Goal: Navigation & Orientation: Find specific page/section

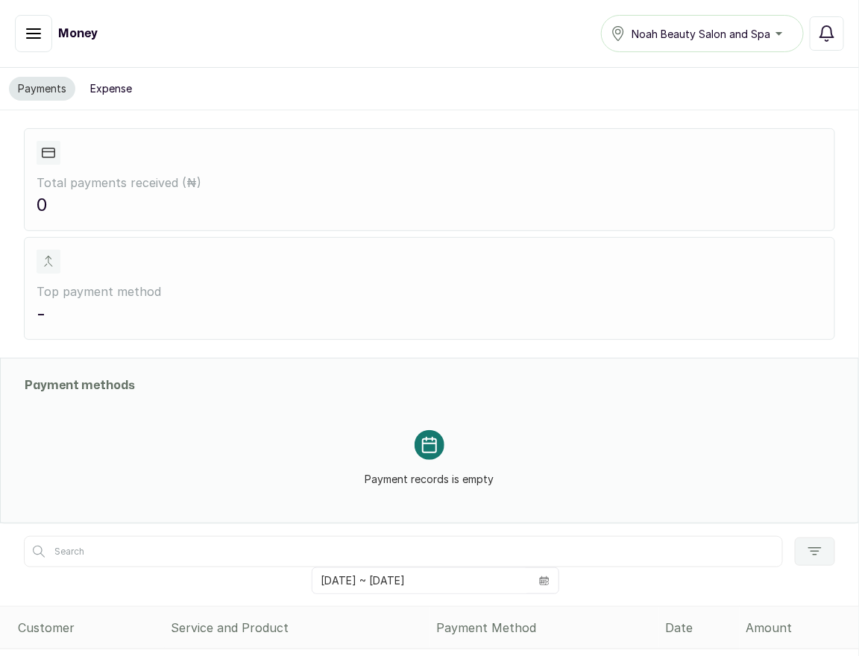
click at [37, 34] on icon "button" at bounding box center [33, 33] width 13 height 9
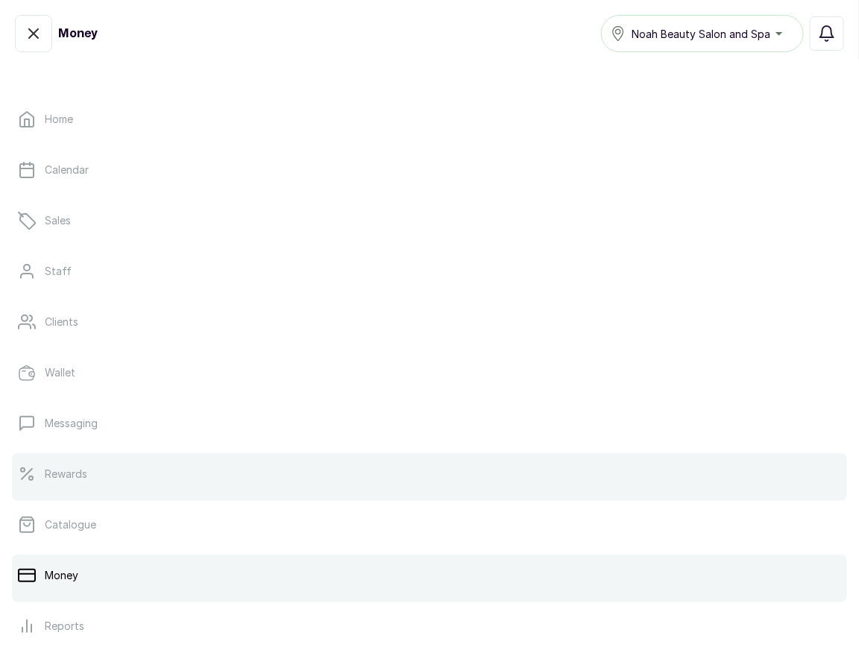
scroll to position [181, 0]
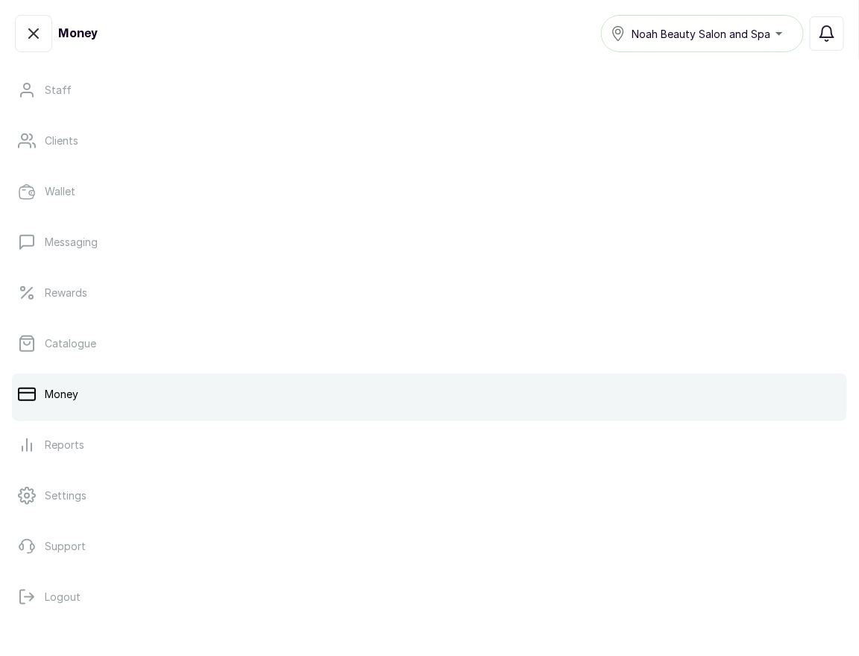
click at [70, 397] on p "Money" at bounding box center [62, 394] width 34 height 15
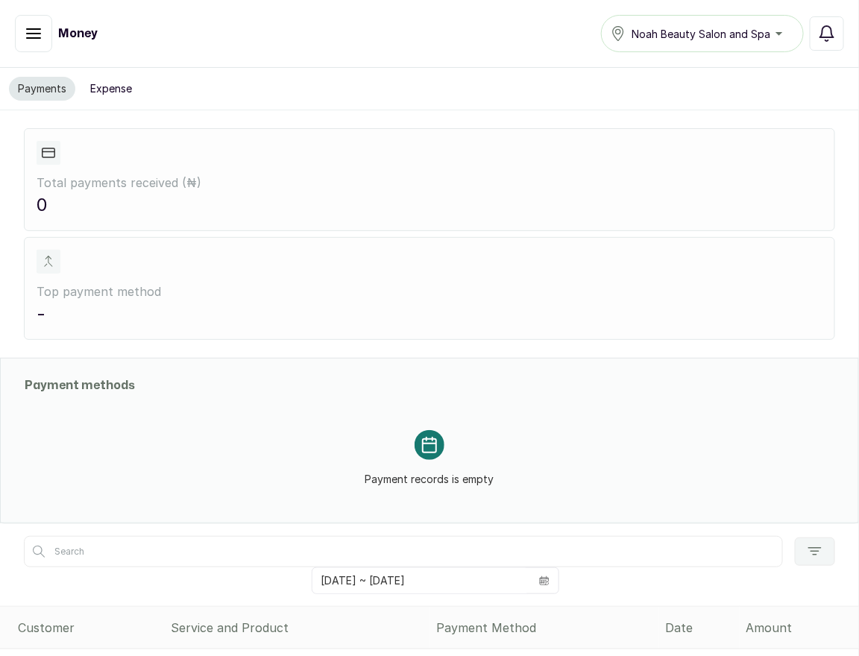
click at [27, 33] on icon "button" at bounding box center [33, 33] width 13 height 9
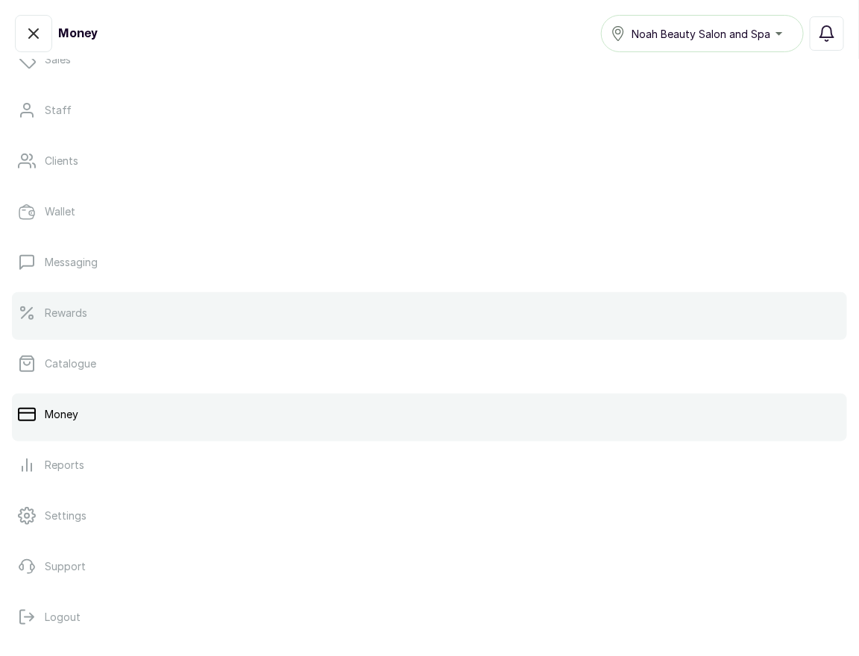
scroll to position [172, 0]
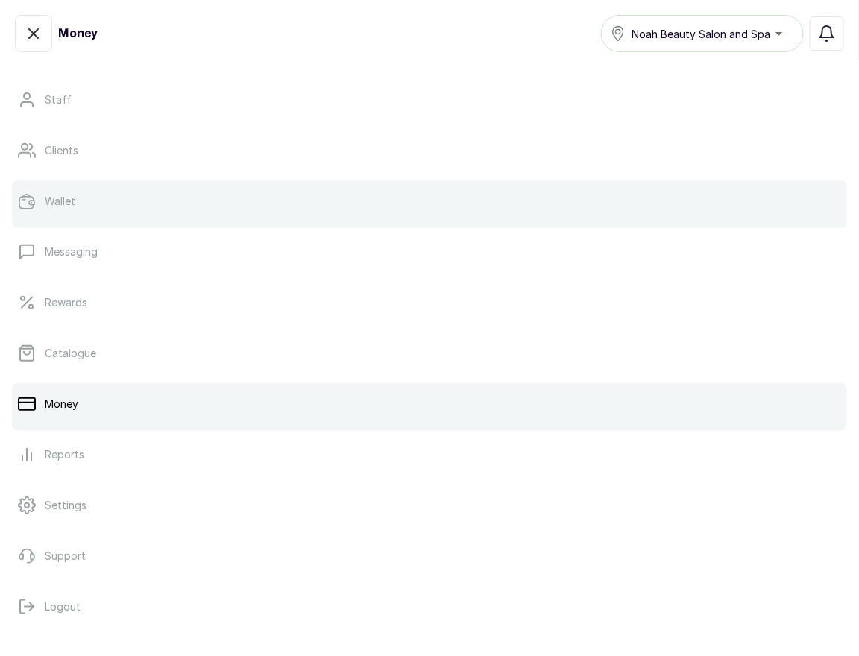
click at [66, 224] on div at bounding box center [429, 225] width 835 height 6
click at [57, 198] on p "Wallet" at bounding box center [60, 201] width 31 height 15
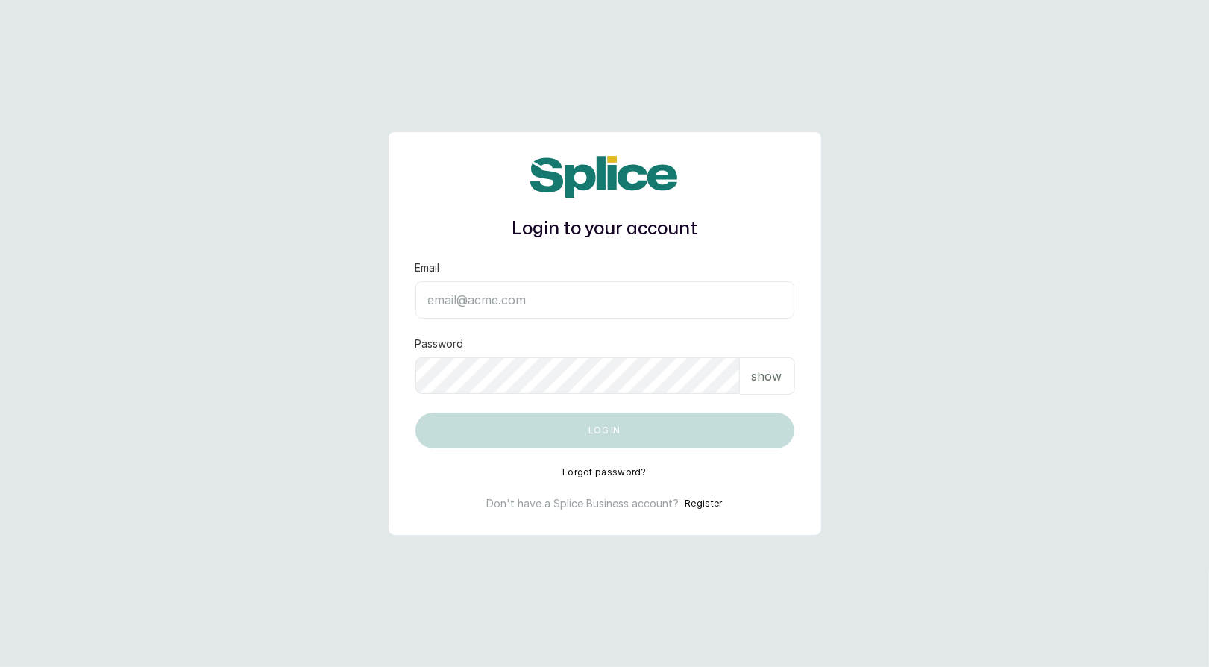
click at [199, 303] on main "Login to your account Email Password show Log in Forgot password? Don't have a …" at bounding box center [604, 333] width 1209 height 667
click at [524, 301] on input "Email" at bounding box center [604, 299] width 379 height 37
type input "layo@withsplice.com"
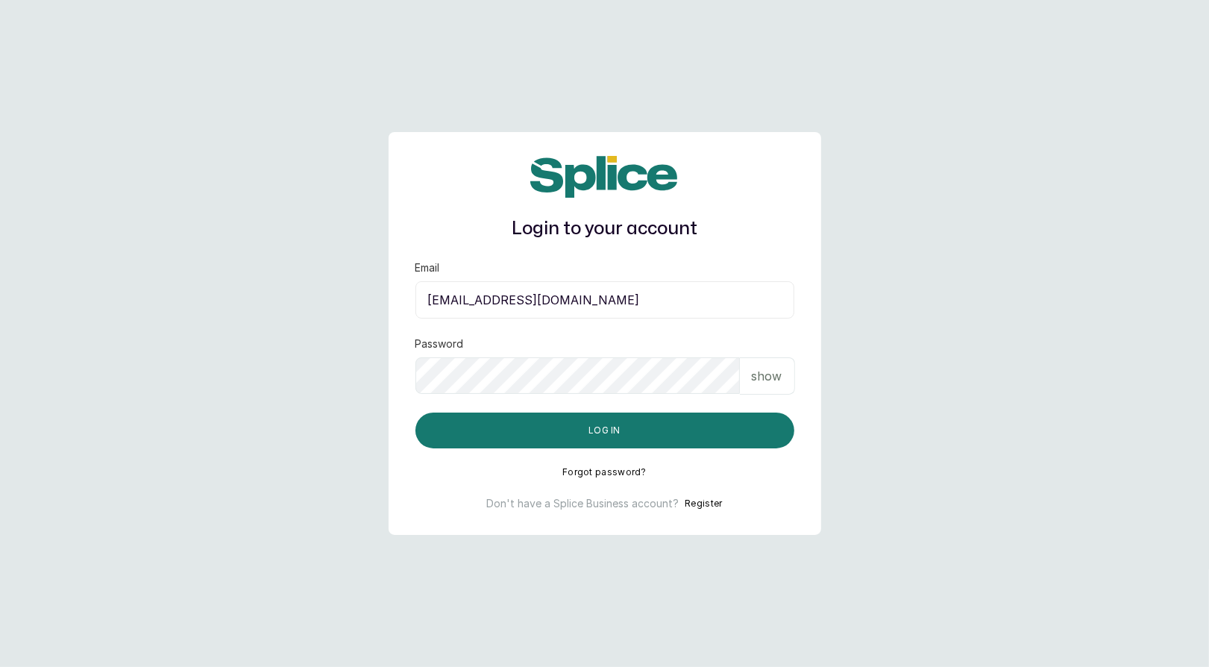
click at [582, 458] on div "Login to your account Email layo@withsplice.com Password show Log in Forgot pas…" at bounding box center [605, 333] width 433 height 403
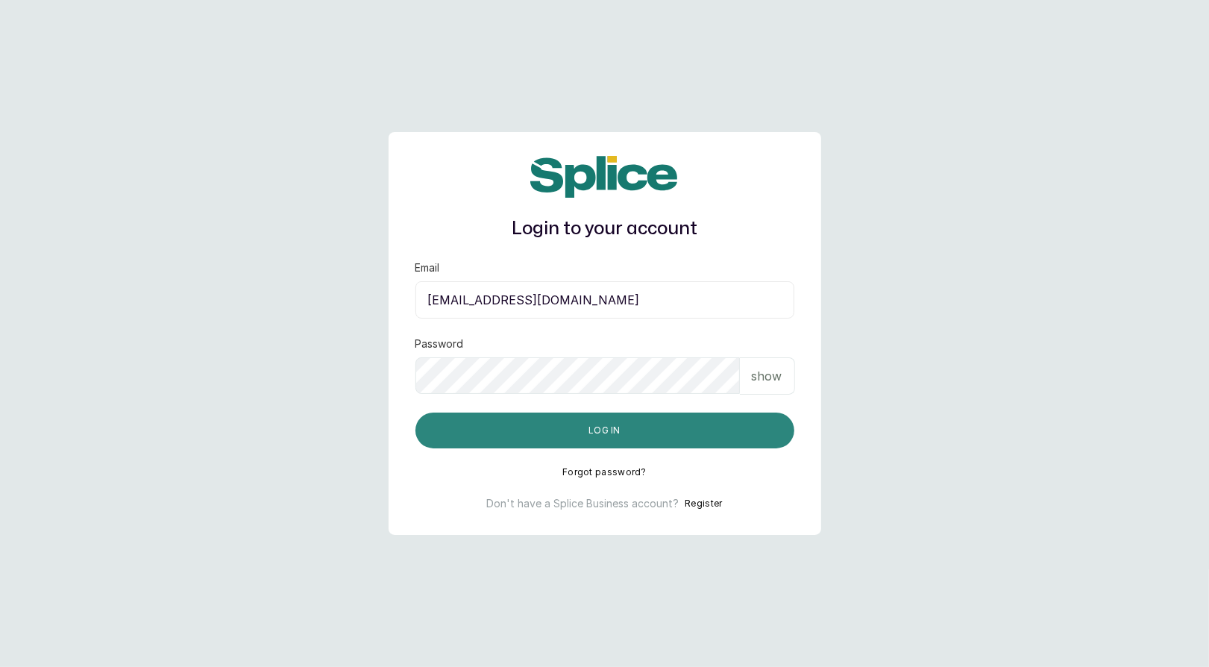
click at [582, 427] on button "Log in" at bounding box center [604, 430] width 379 height 36
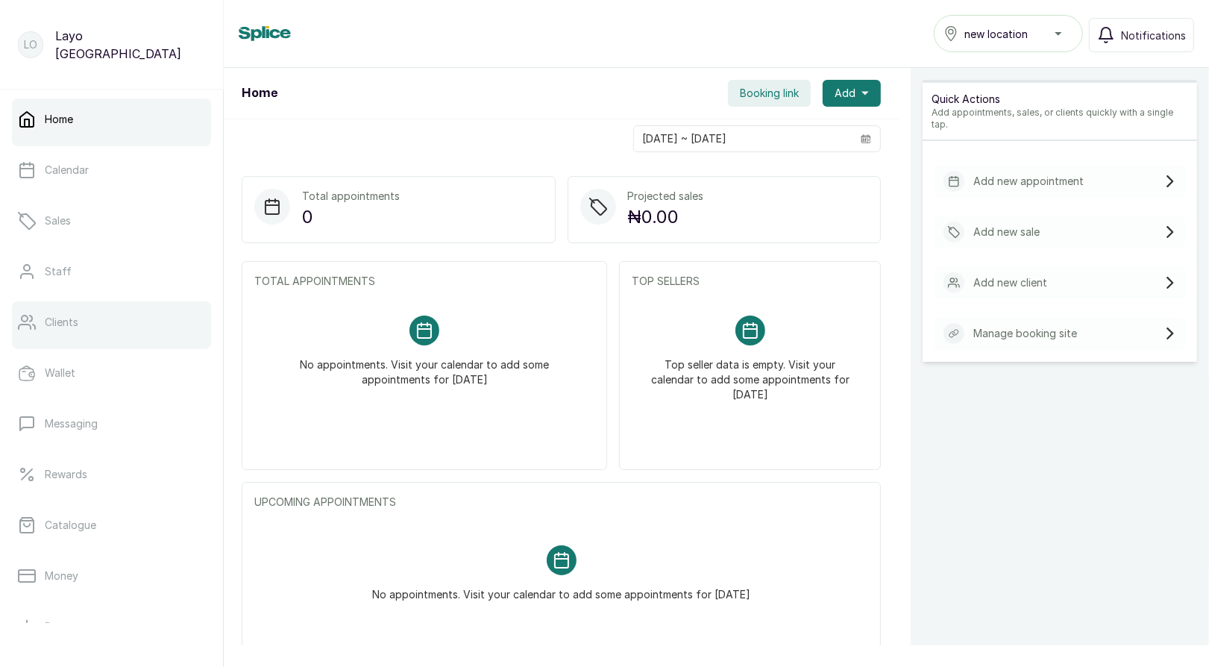
scroll to position [185, 0]
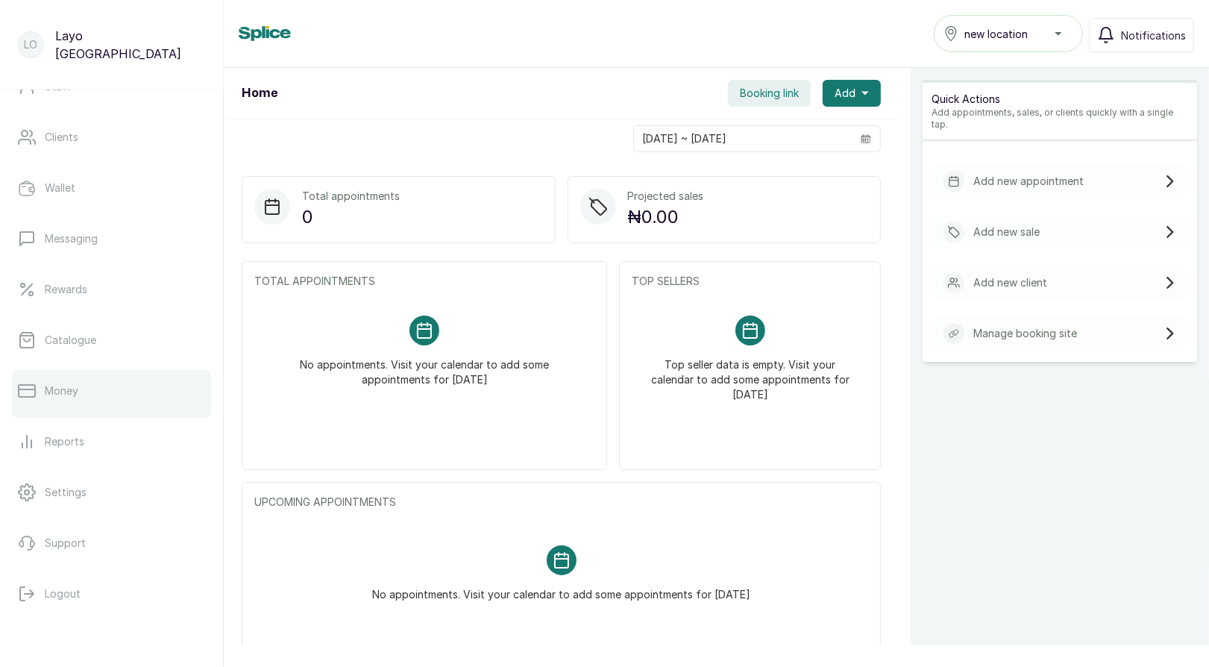
click at [74, 385] on p "Money" at bounding box center [62, 390] width 34 height 15
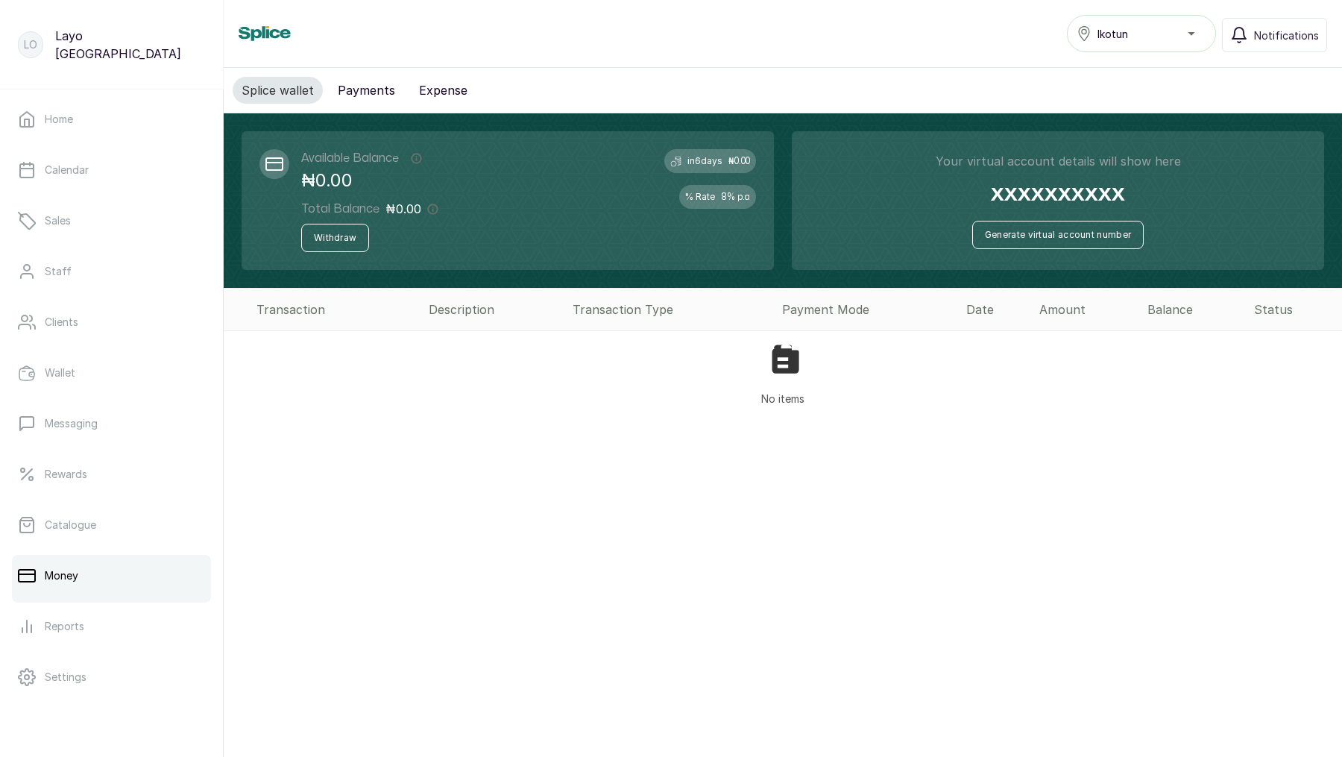
scroll to position [113, 0]
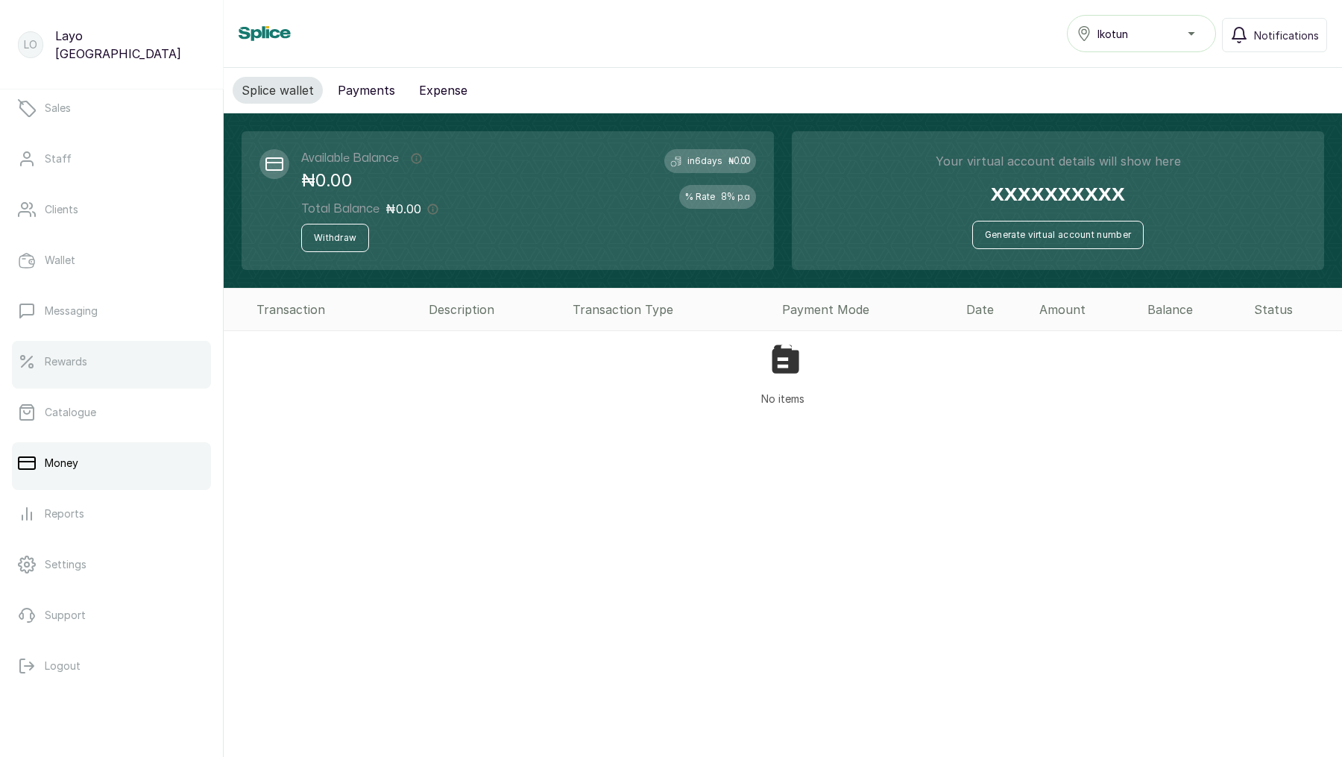
click at [66, 346] on link "Rewards" at bounding box center [111, 362] width 199 height 42
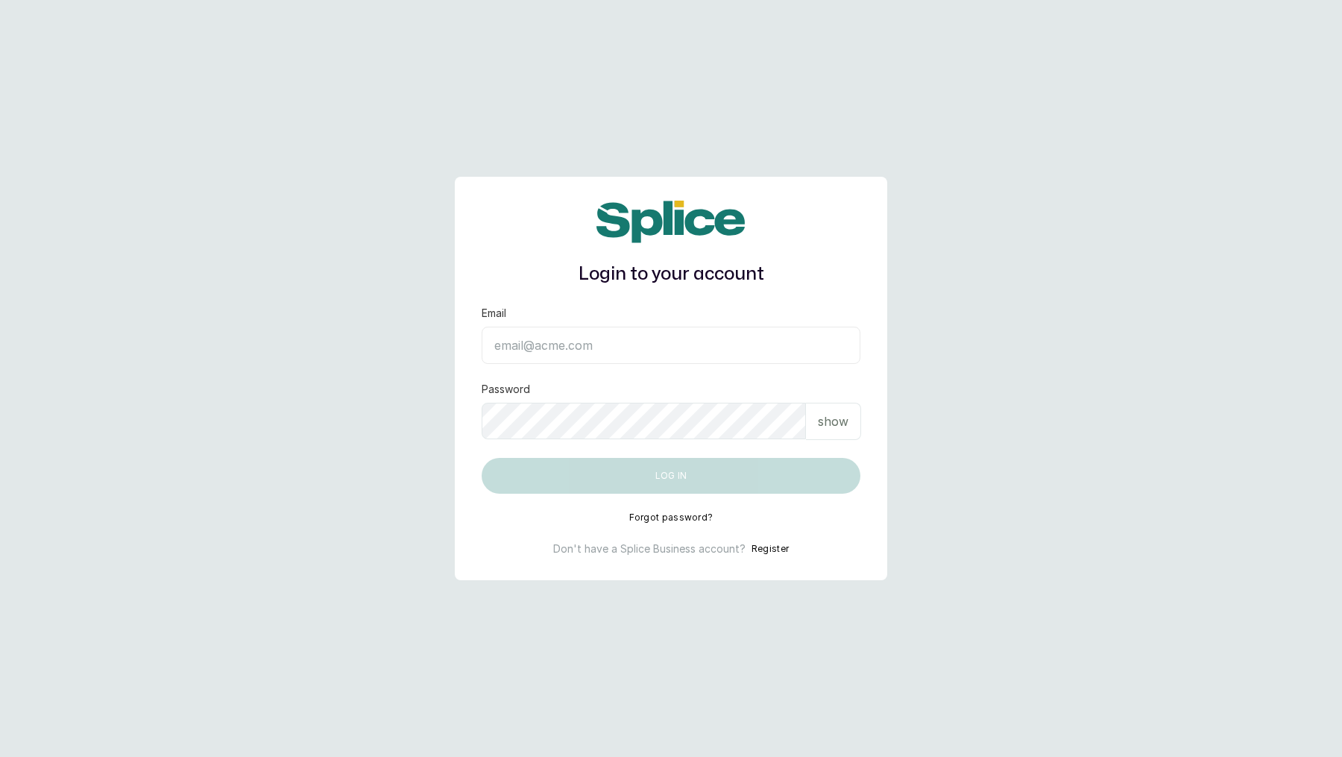
type input "[EMAIL_ADDRESS][DOMAIN_NAME]"
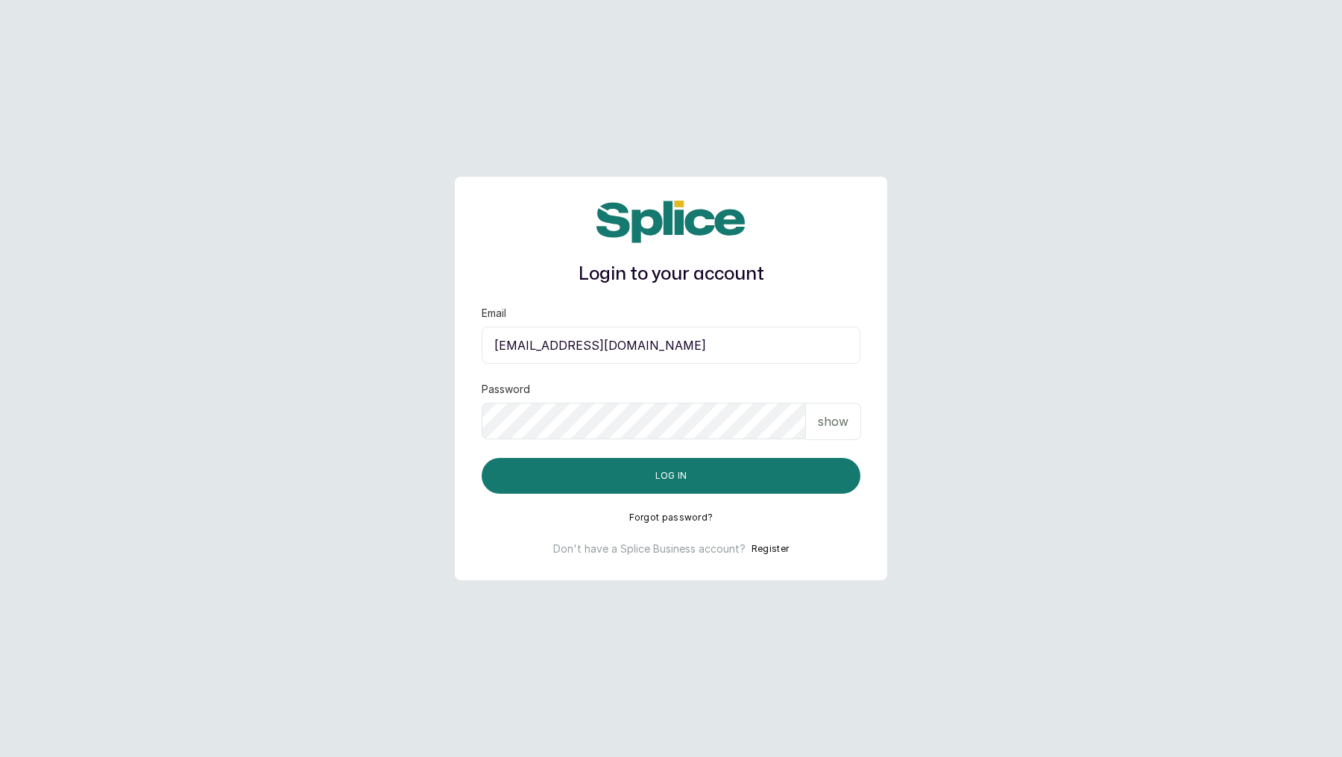
click at [832, 420] on p "show" at bounding box center [833, 421] width 31 height 18
click at [667, 475] on button "Log in" at bounding box center [671, 476] width 379 height 36
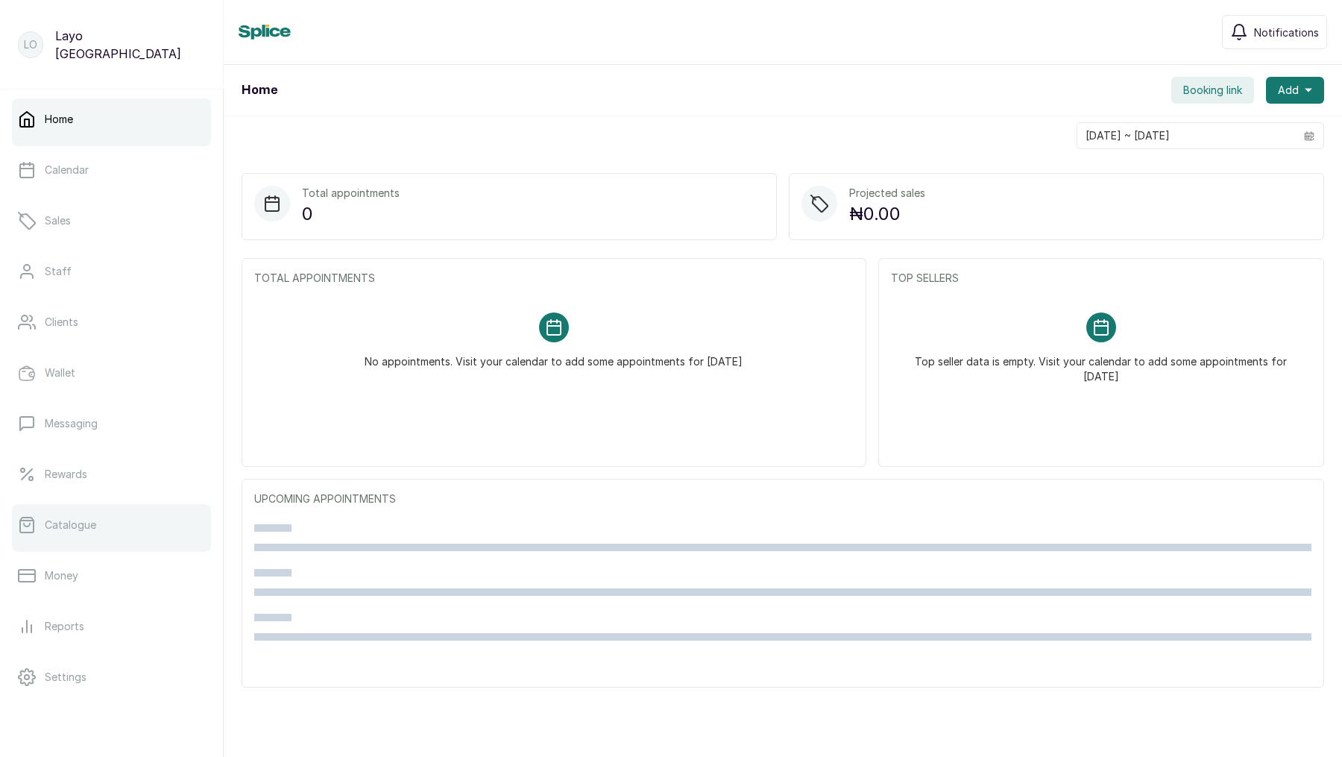
scroll to position [113, 0]
